Goal: Use online tool/utility: Utilize a website feature to perform a specific function

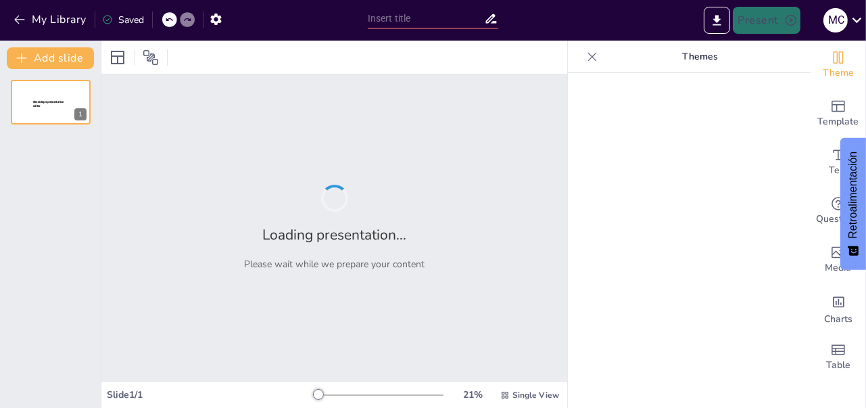
type input "planificación de una obra"
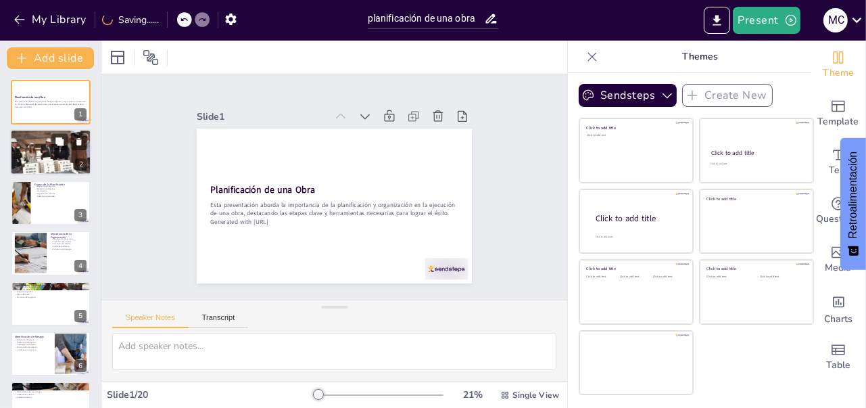
click at [63, 157] on div at bounding box center [50, 153] width 81 height 54
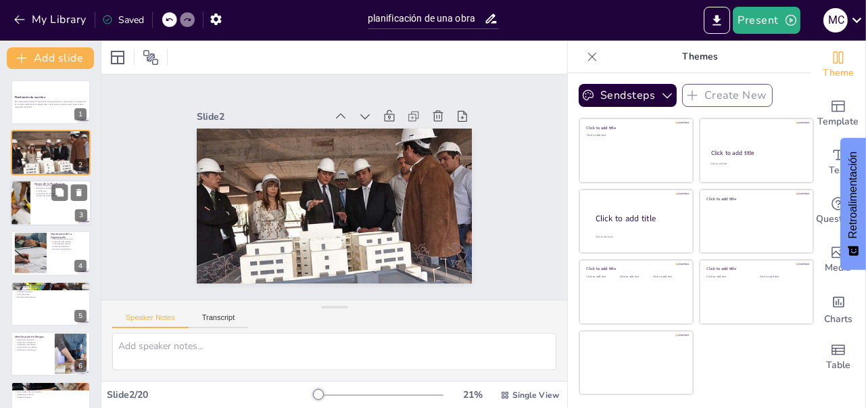
click at [41, 214] on div at bounding box center [50, 203] width 81 height 46
type textarea "Las etapas de planificación son cruciales para el desarrollo de un proyecto exi…"
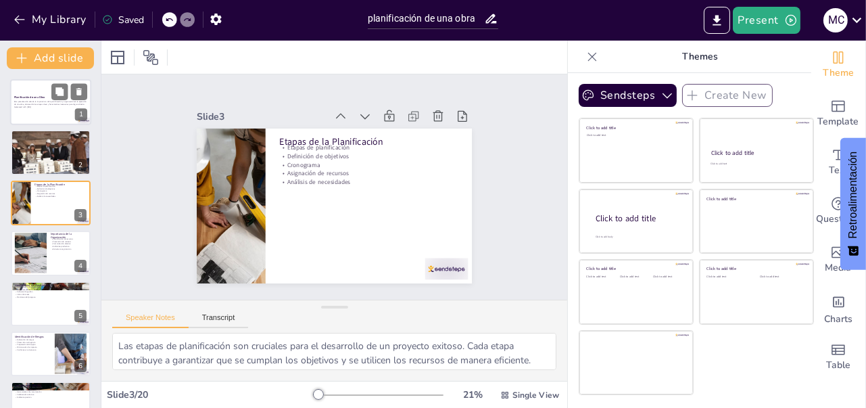
click at [41, 101] on p "Esta presentación aborda la importancia de la planificación y organización en l…" at bounding box center [50, 103] width 73 height 5
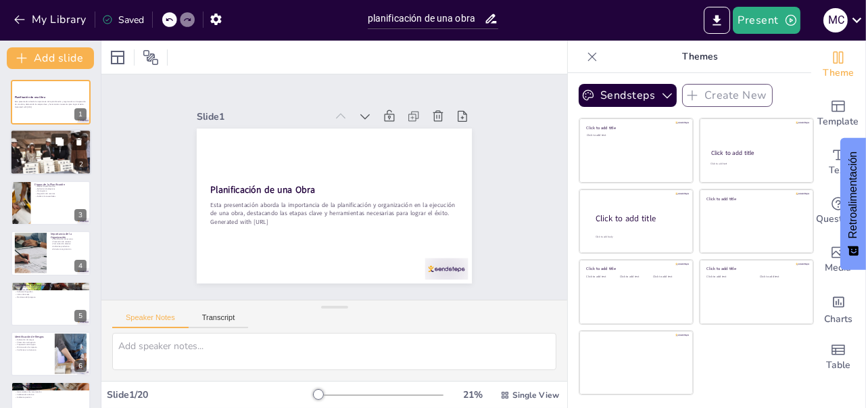
click at [34, 153] on div at bounding box center [50, 153] width 81 height 54
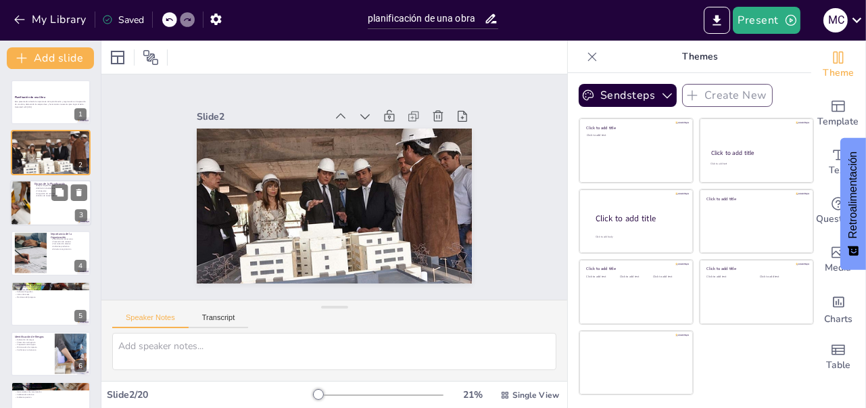
click at [28, 212] on div at bounding box center [20, 203] width 61 height 46
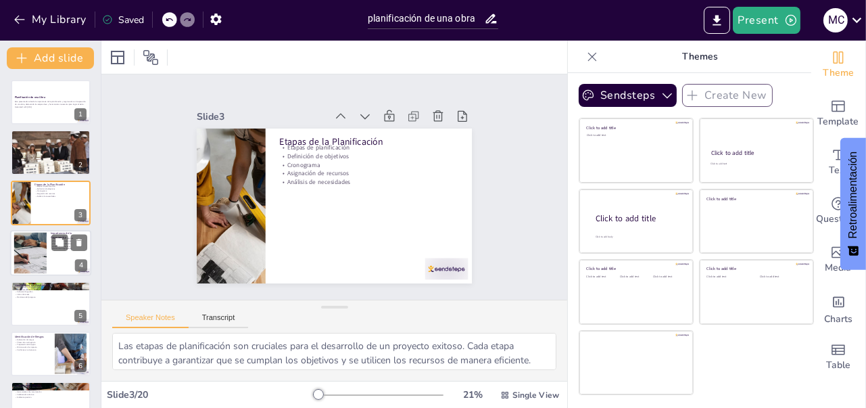
click at [31, 274] on div "Importancia de la Organización Coordinación de recursos Prevención de retrasos …" at bounding box center [50, 253] width 81 height 46
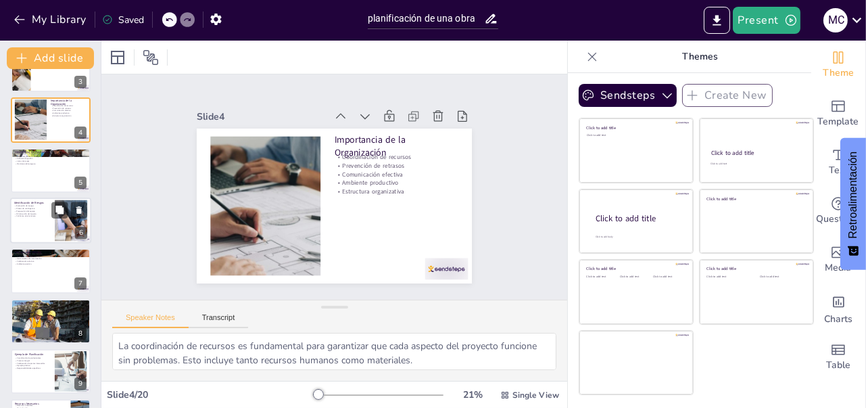
scroll to position [149, 0]
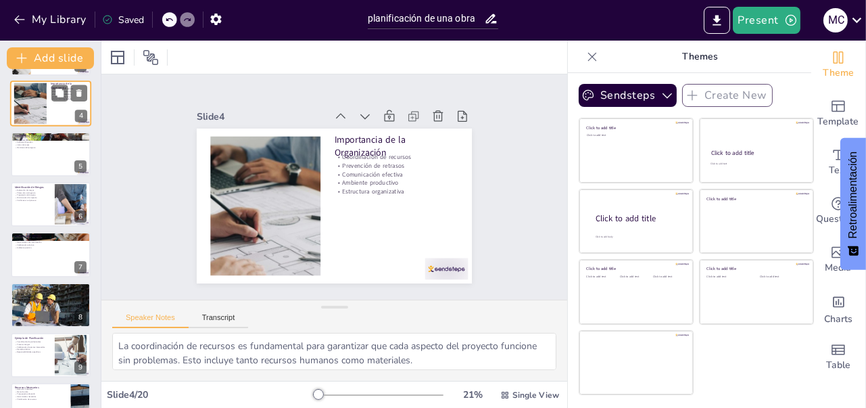
click at [23, 165] on div at bounding box center [51, 154] width 80 height 45
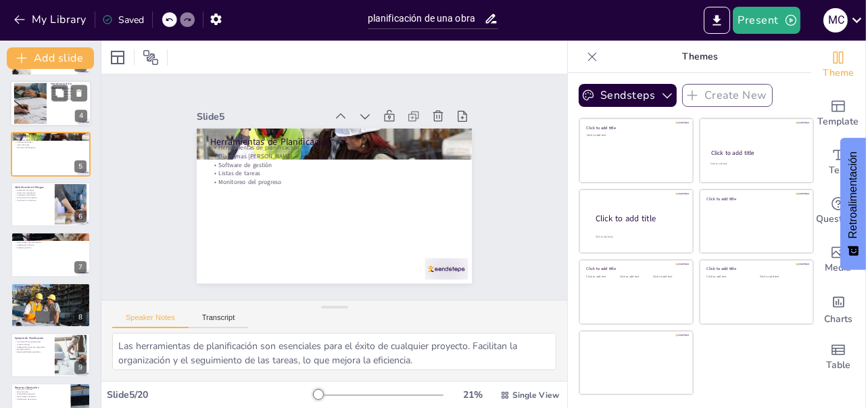
scroll to position [65, 0]
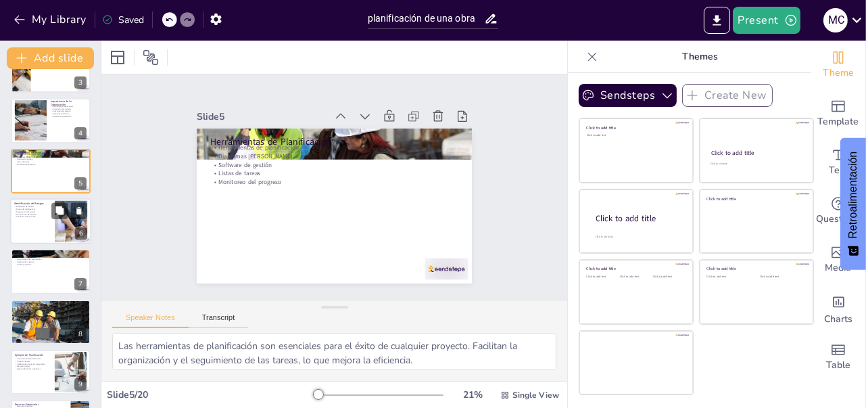
click at [18, 216] on p "Confianza en el proceso" at bounding box center [32, 217] width 36 height 3
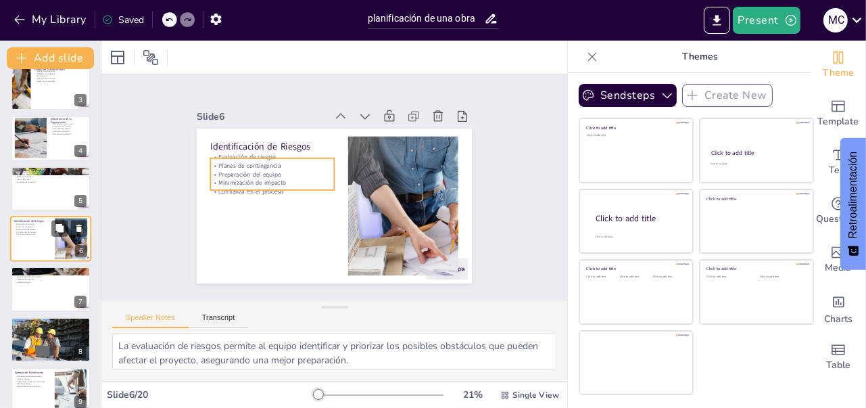
scroll to position [182, 0]
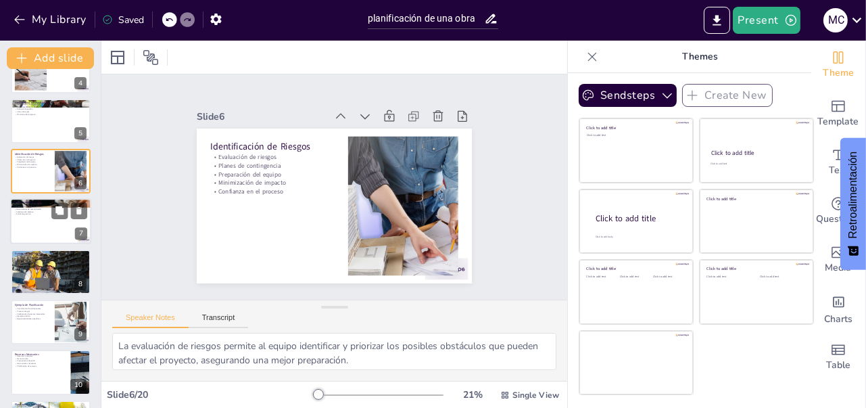
click at [18, 225] on div at bounding box center [50, 222] width 81 height 46
type textarea "La comunicación es clave para el éxito de un proyecto, ya que garantiza que tod…"
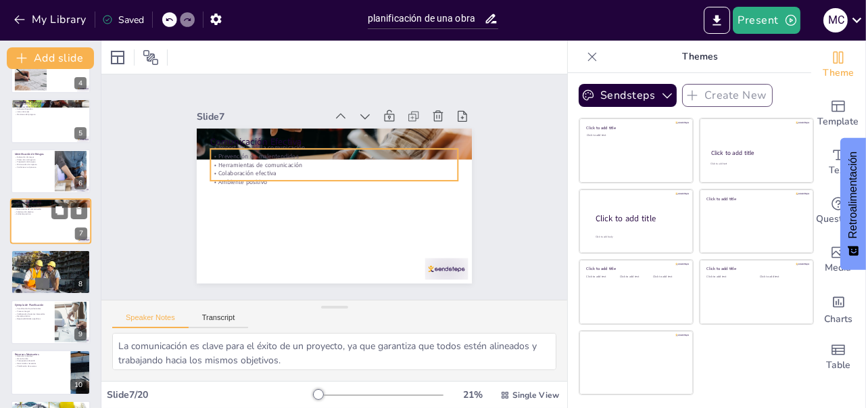
scroll to position [166, 0]
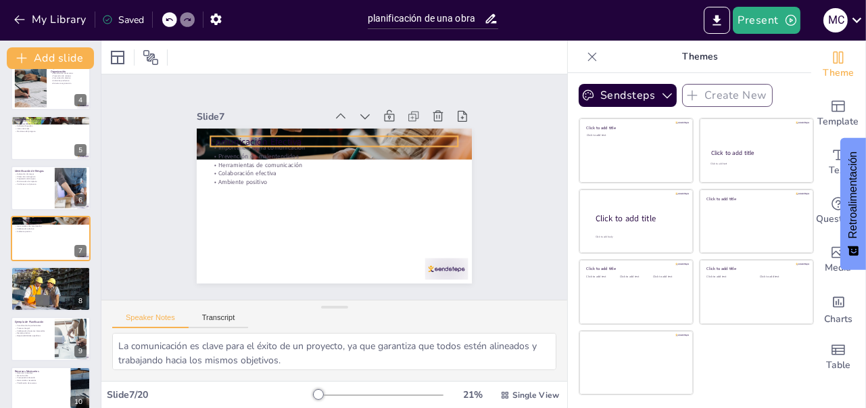
click at [330, 137] on p "Comunicación Efectiva" at bounding box center [338, 141] width 247 height 39
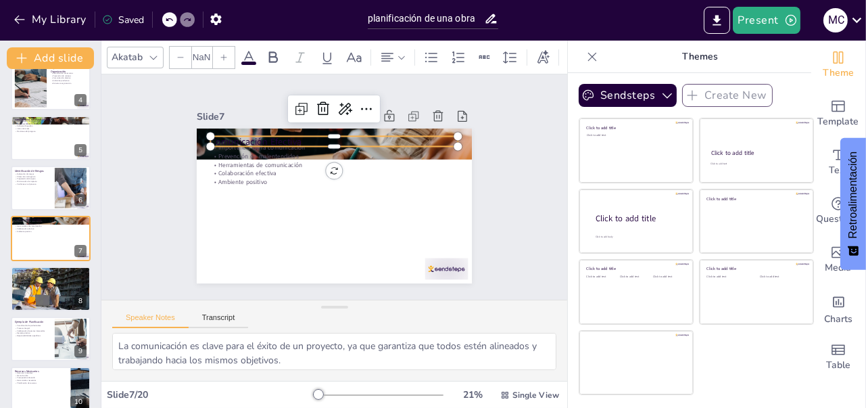
type input "48"
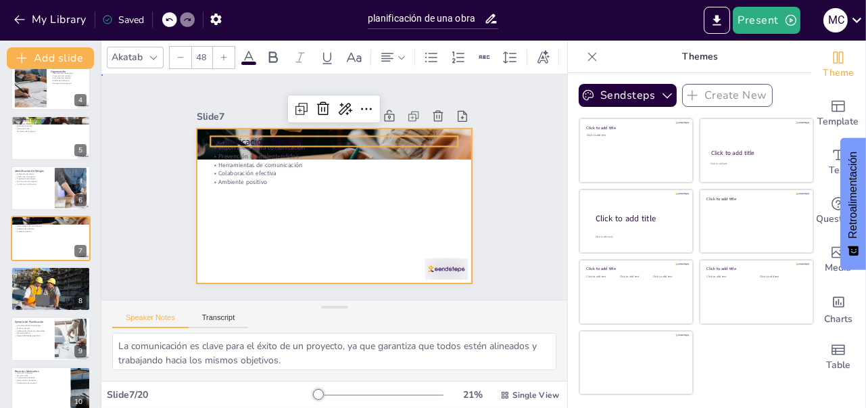
click at [241, 212] on div at bounding box center [330, 205] width 301 height 209
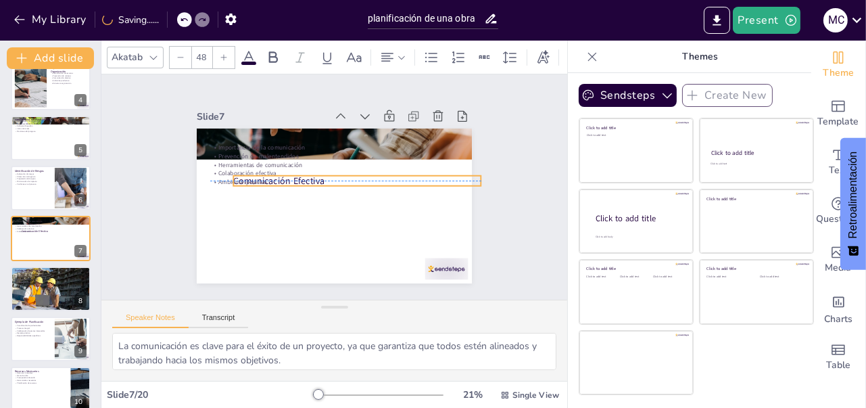
drag, startPoint x: 211, startPoint y: 135, endPoint x: 233, endPoint y: 147, distance: 24.8
click at [233, 159] on div "Comunicación Efectiva Importancia de la comunicación Prevención de malentendido…" at bounding box center [346, 129] width 269 height 57
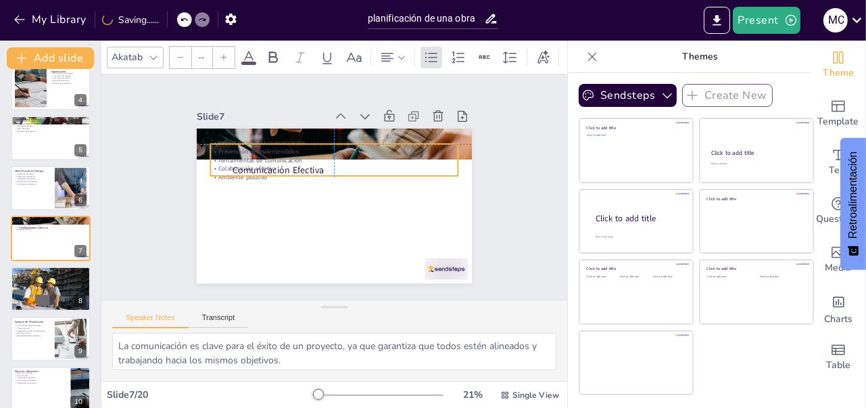
type input "32"
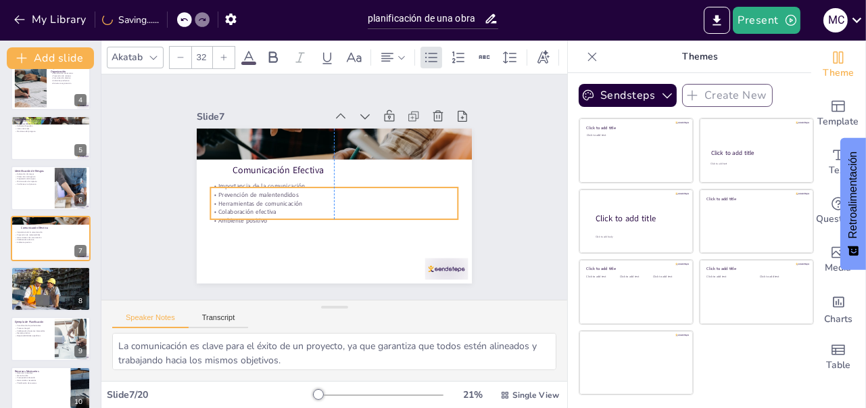
drag, startPoint x: 233, startPoint y: 147, endPoint x: 233, endPoint y: 190, distance: 43.3
click at [233, 190] on p "Prevención de malentendidos" at bounding box center [333, 195] width 244 height 60
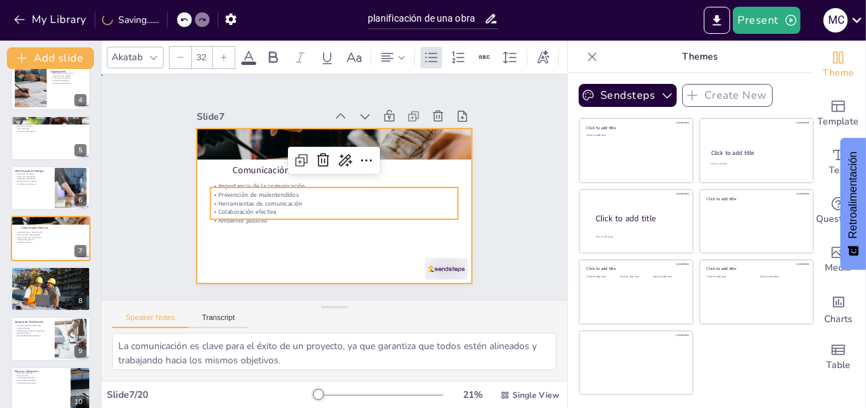
click at [209, 162] on div at bounding box center [332, 205] width 290 height 182
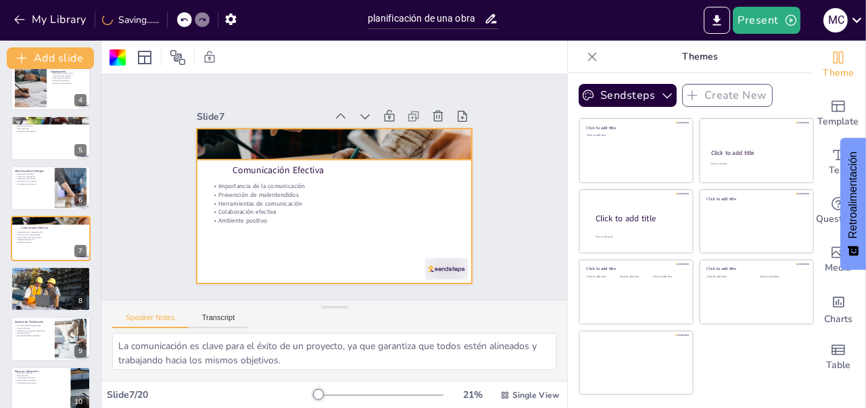
click at [330, 133] on div at bounding box center [338, 144] width 291 height 189
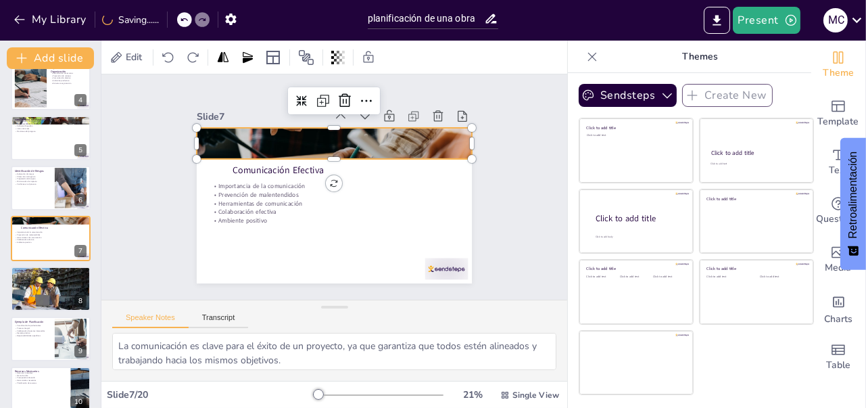
click at [320, 151] on div at bounding box center [343, 144] width 303 height 214
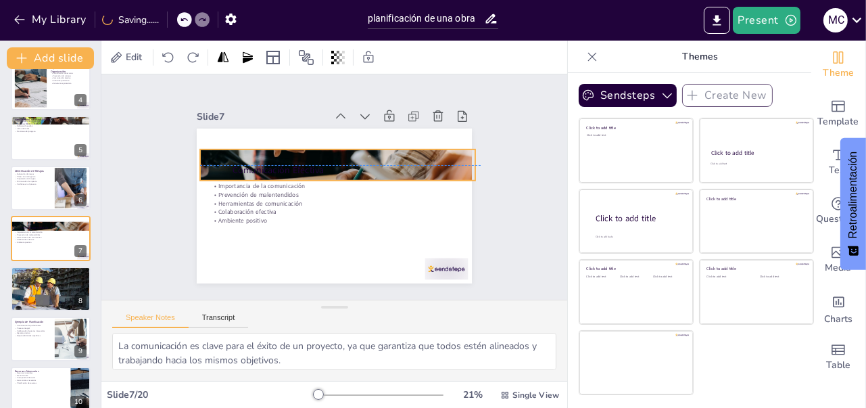
drag, startPoint x: 320, startPoint y: 151, endPoint x: 324, endPoint y: 175, distance: 23.9
click at [324, 159] on div "Comunicación Efectiva Importancia de la comunicación Prevención de malentendido…" at bounding box center [346, 129] width 269 height 57
click at [328, 139] on div at bounding box center [342, 144] width 275 height 40
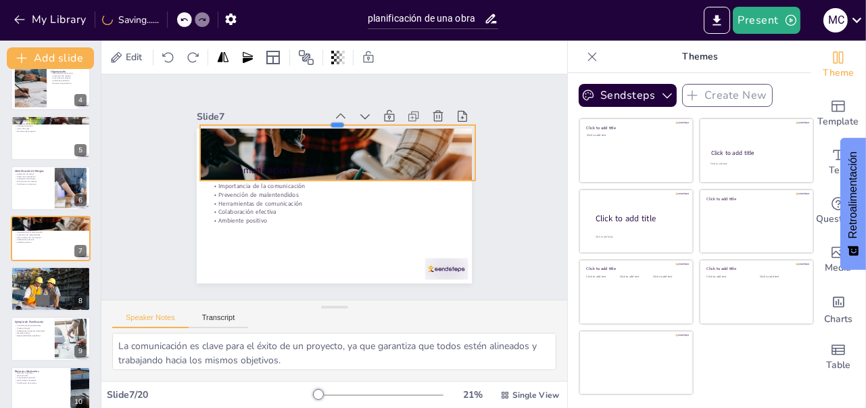
drag, startPoint x: 329, startPoint y: 143, endPoint x: 331, endPoint y: 118, distance: 24.4
click at [331, 118] on div at bounding box center [345, 121] width 275 height 40
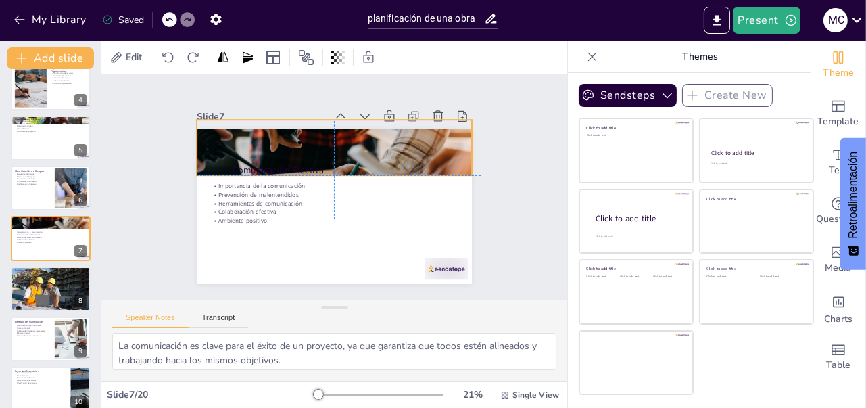
click at [324, 144] on div at bounding box center [337, 160] width 291 height 189
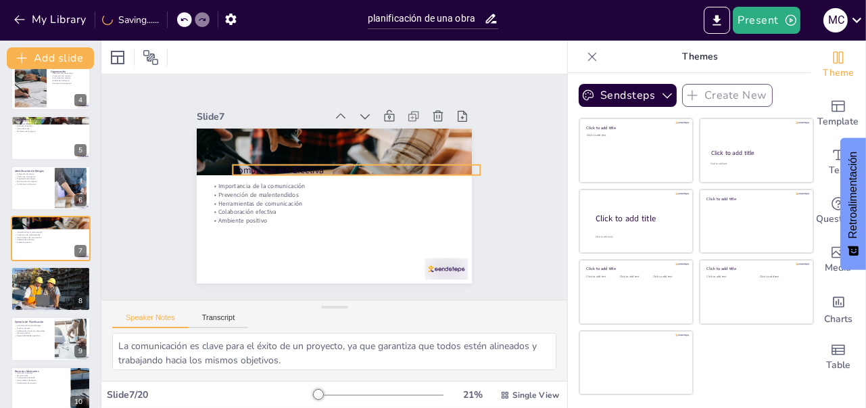
click at [303, 161] on p "Comunicación Efectiva" at bounding box center [358, 172] width 247 height 39
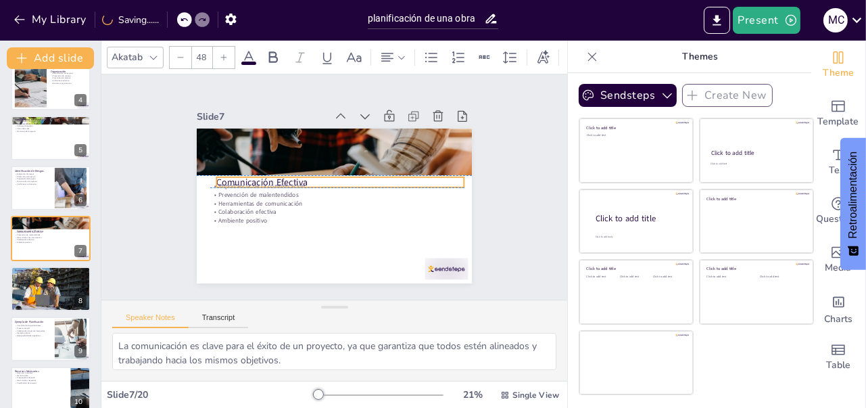
drag, startPoint x: 298, startPoint y: 161, endPoint x: 282, endPoint y: 171, distance: 19.1
click at [282, 171] on p "Comunicación Efectiva" at bounding box center [340, 183] width 247 height 39
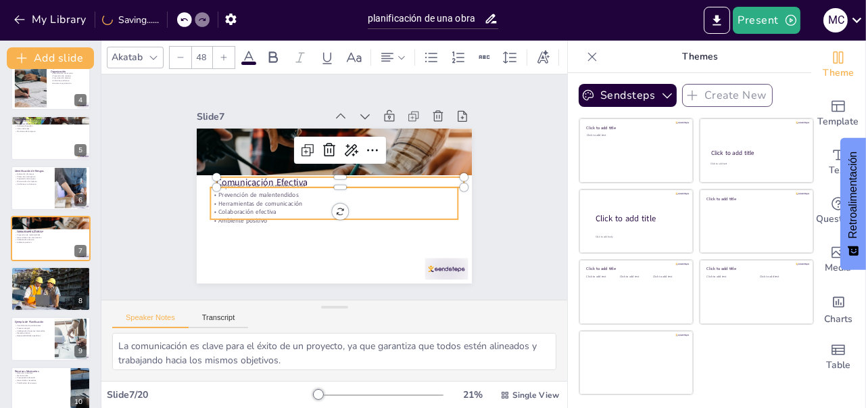
click at [244, 202] on p "Colaboración efectiva" at bounding box center [331, 212] width 247 height 34
type input "32"
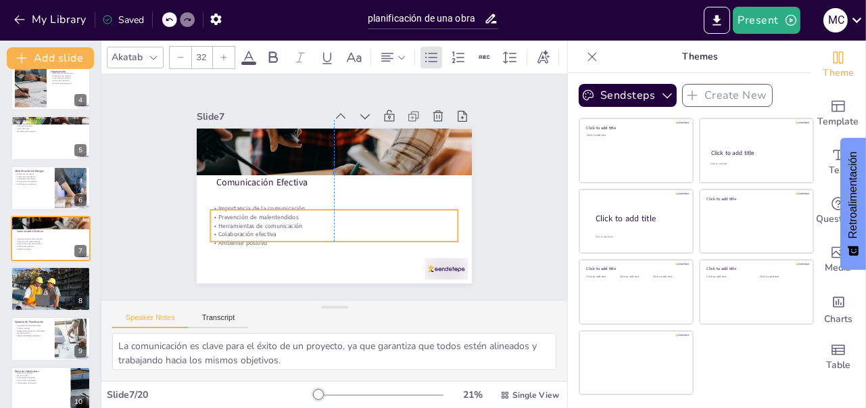
drag, startPoint x: 244, startPoint y: 202, endPoint x: 245, endPoint y: 224, distance: 22.3
click at [245, 224] on p "Colaboración efectiva" at bounding box center [328, 234] width 247 height 34
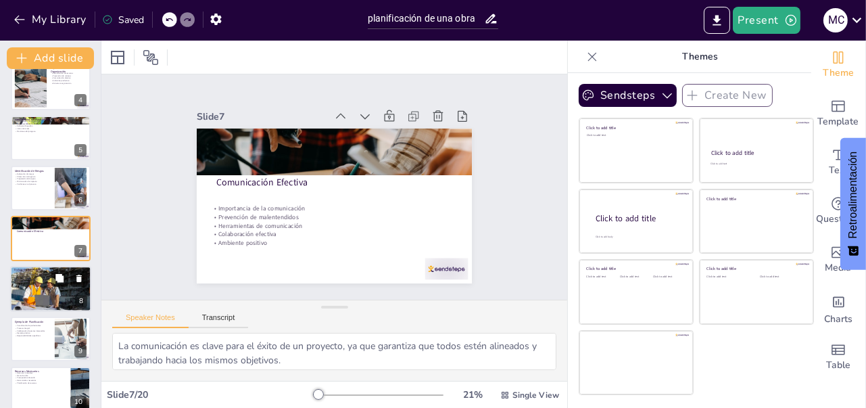
drag, startPoint x: 43, startPoint y: 280, endPoint x: 72, endPoint y: 260, distance: 35.1
click at [41, 278] on div "Revisión regular Identificación de áreas de mejora Celebración de logros Reflex…" at bounding box center [50, 276] width 73 height 13
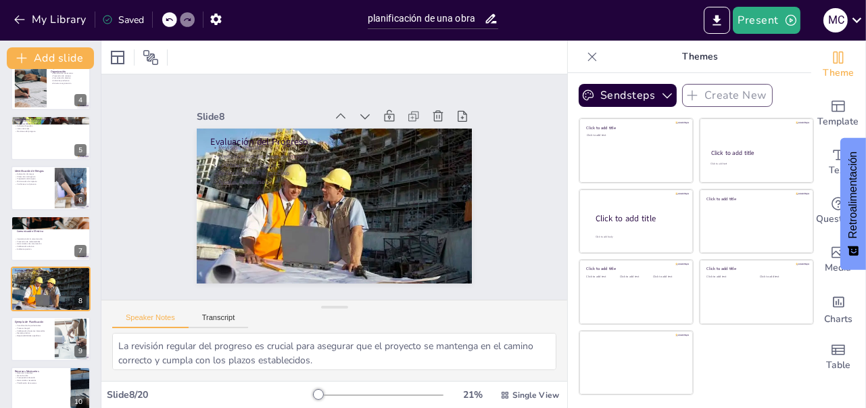
scroll to position [215, 0]
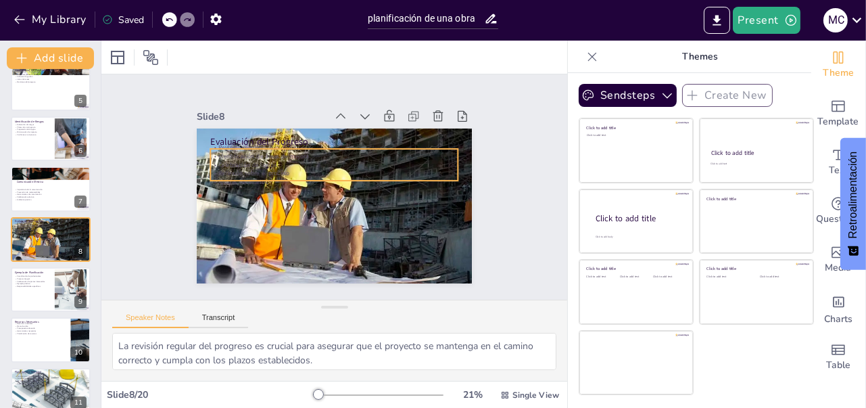
click at [240, 152] on p "Identificación de áreas de mejora" at bounding box center [340, 157] width 244 height 60
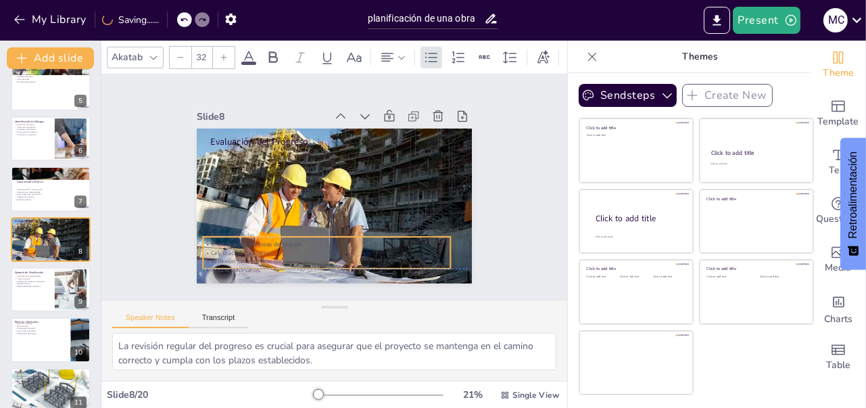
drag, startPoint x: 240, startPoint y: 155, endPoint x: 233, endPoint y: 241, distance: 86.8
click at [233, 241] on div "Revisión regular Identificación de áreas de mejora Celebración de logros Reflex…" at bounding box center [320, 251] width 251 height 68
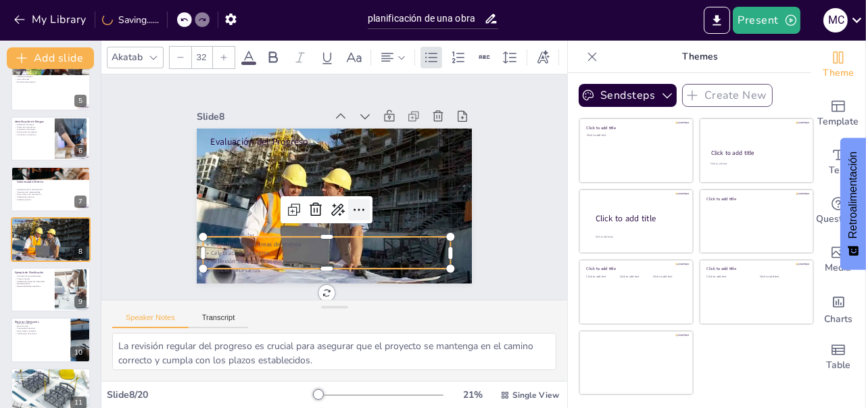
click at [348, 203] on icon at bounding box center [357, 212] width 18 height 18
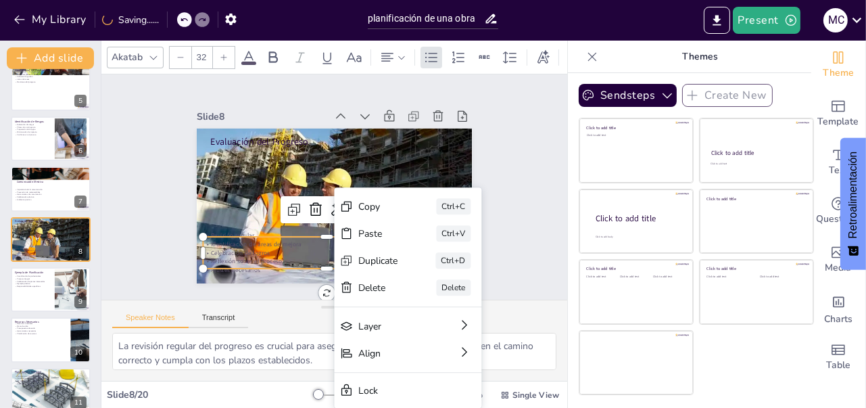
click at [137, 201] on div "Slide 1 Planificación de una Obra Esta presentación aborda la importancia de la…" at bounding box center [334, 187] width 487 height 272
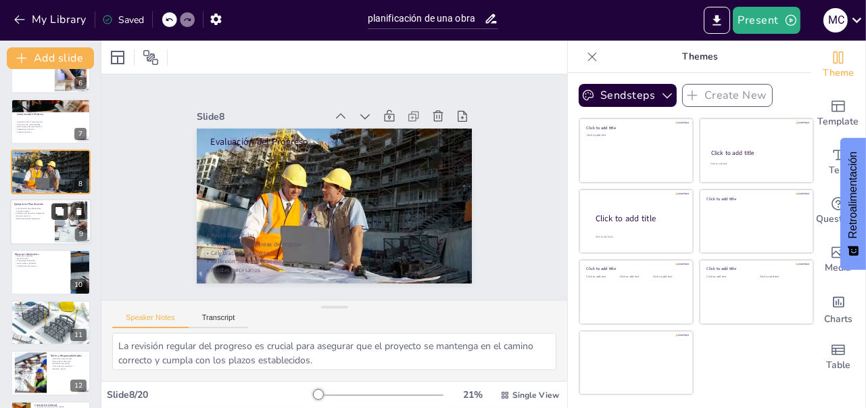
click at [66, 218] on button at bounding box center [59, 211] width 16 height 16
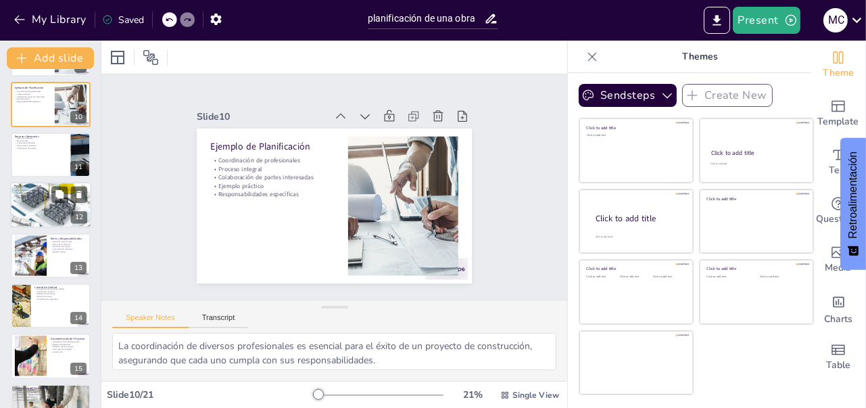
scroll to position [451, 0]
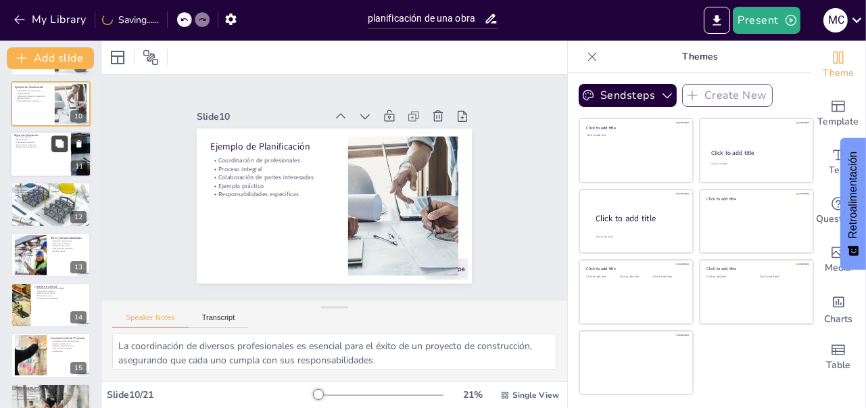
click at [67, 142] on button at bounding box center [59, 143] width 16 height 16
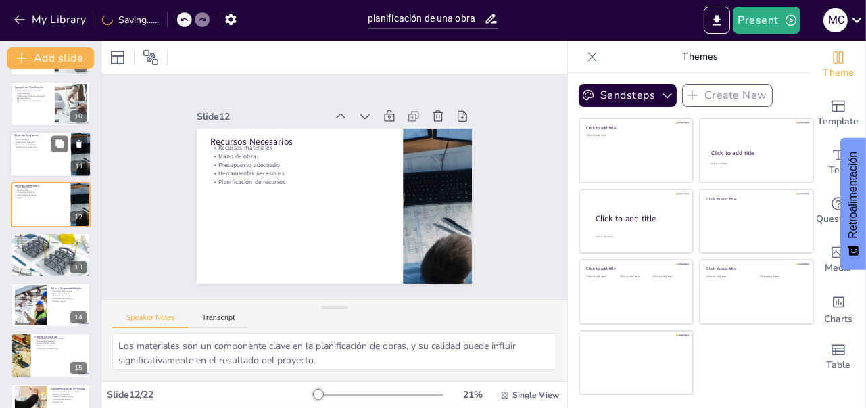
scroll to position [416, 0]
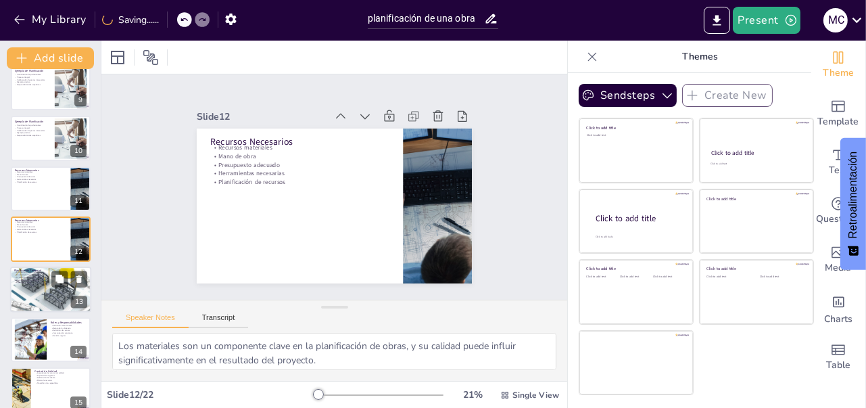
click at [36, 286] on div at bounding box center [50, 289] width 81 height 59
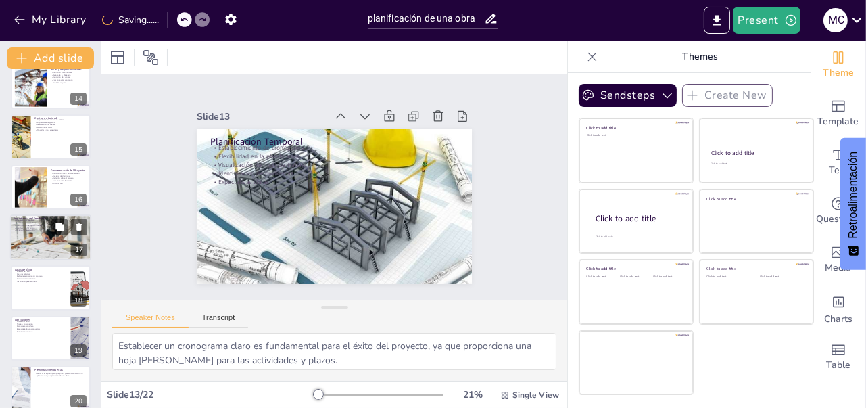
click at [37, 235] on div at bounding box center [50, 237] width 81 height 51
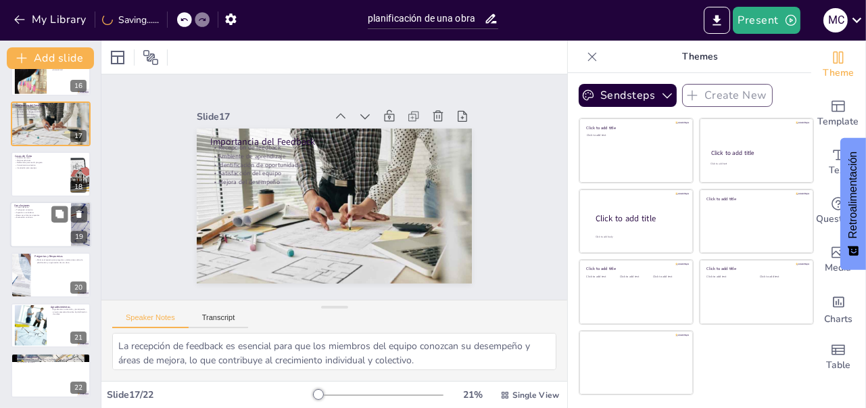
click at [31, 226] on div at bounding box center [50, 224] width 81 height 46
type textarea "La planificación y organización son claves que determinan el éxito de un proyec…"
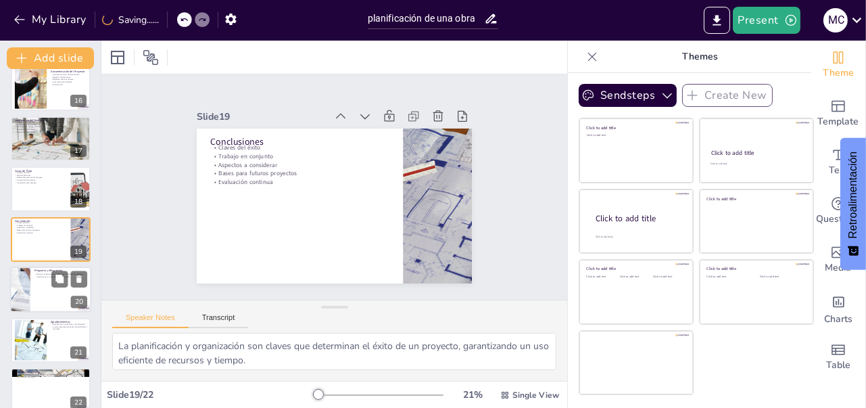
click at [29, 283] on div at bounding box center [20, 289] width 89 height 46
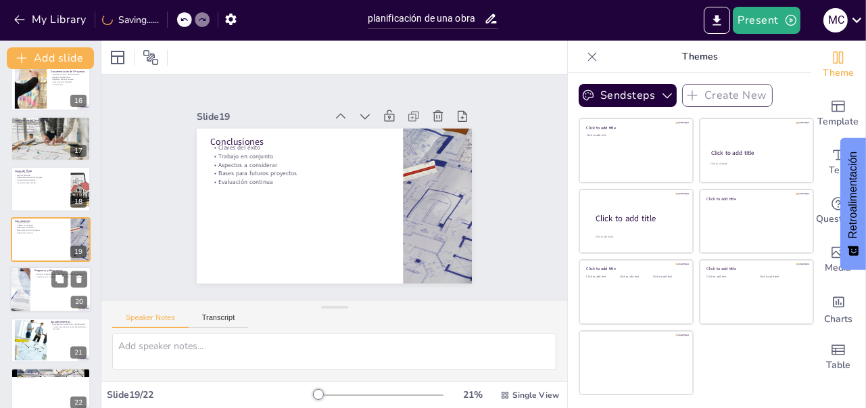
scroll to position [783, 0]
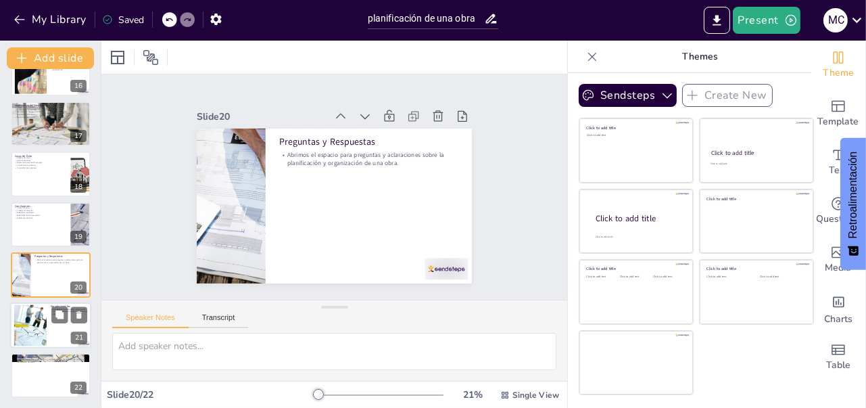
click at [36, 310] on div at bounding box center [30, 324] width 75 height 41
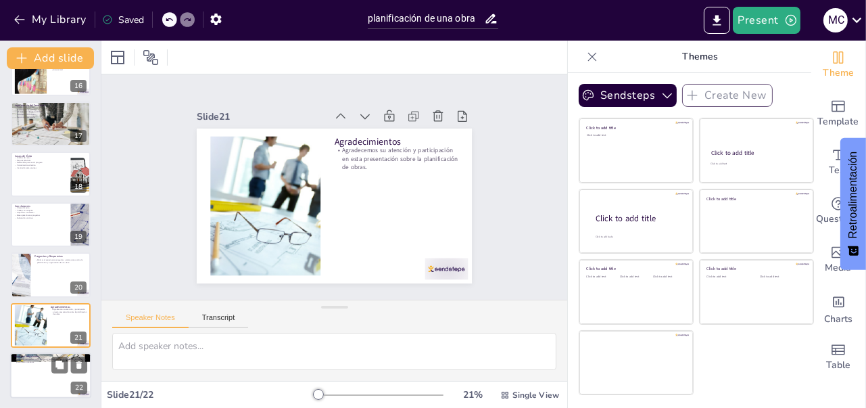
click at [34, 370] on div at bounding box center [50, 375] width 81 height 46
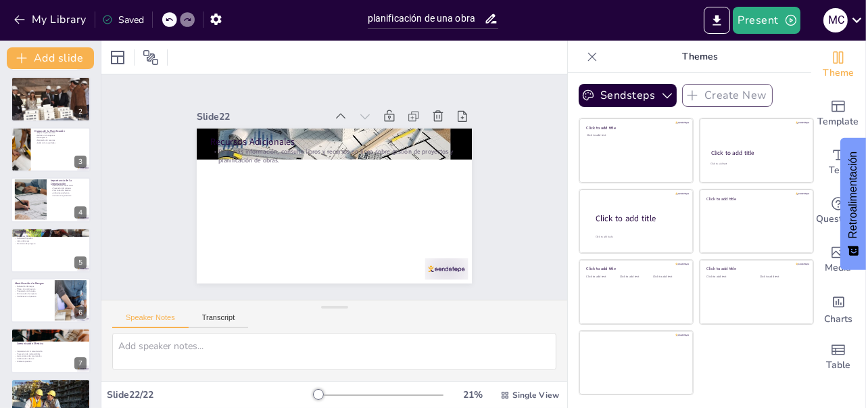
scroll to position [0, 0]
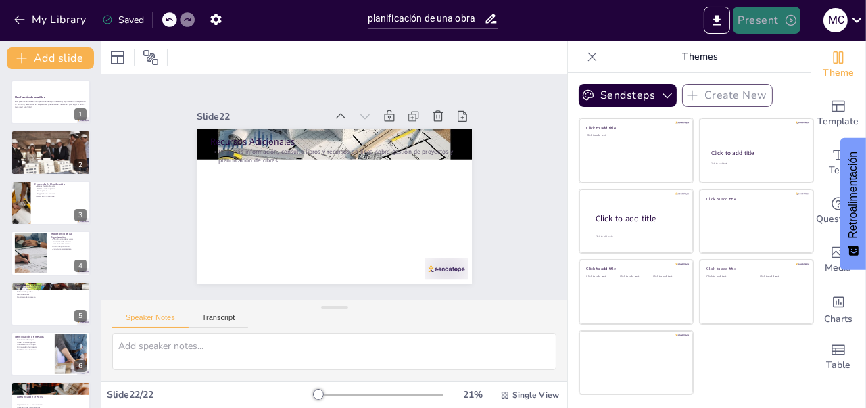
click at [773, 20] on button "Present" at bounding box center [767, 20] width 68 height 27
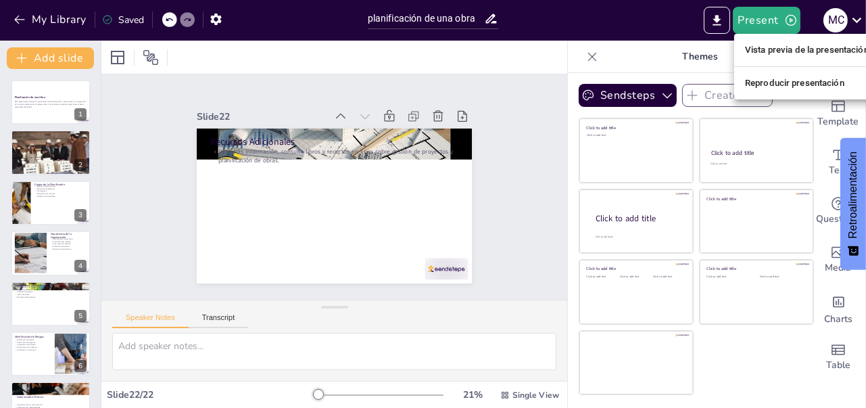
click at [775, 47] on li "Vista previa de la presentación" at bounding box center [806, 50] width 145 height 22
